Goal: Transaction & Acquisition: Purchase product/service

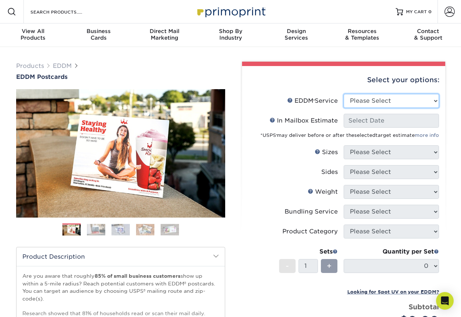
click at [434, 101] on select "Please Select Full Service Print Only" at bounding box center [390, 101] width 95 height 14
select select "print_only"
click at [343, 94] on select "Please Select Full Service Print Only" at bounding box center [390, 101] width 95 height 14
select select "-1"
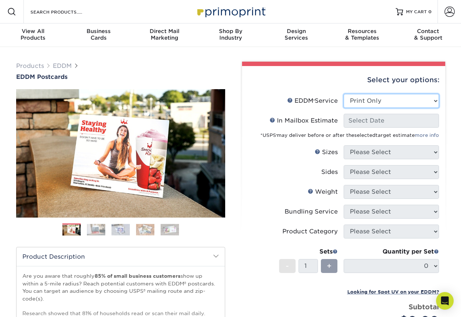
select select "-1"
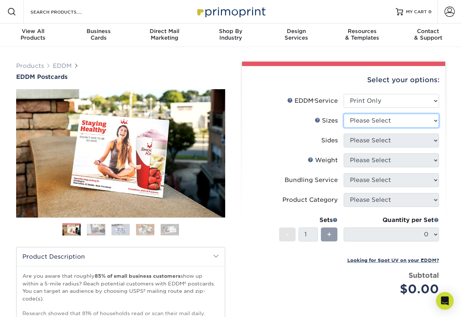
click at [438, 119] on select "Please Select 4.5" x 12" 6" x 12" 6.5" x 8" 6.5" x 9" 6.5" x 12" 7" x 8.5" 8" x…" at bounding box center [390, 121] width 95 height 14
